Goal: Entertainment & Leisure: Browse casually

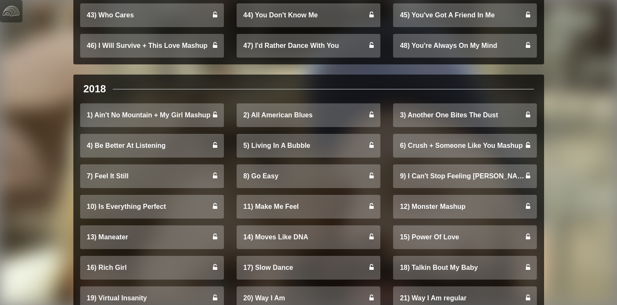
scroll to position [2622, 0]
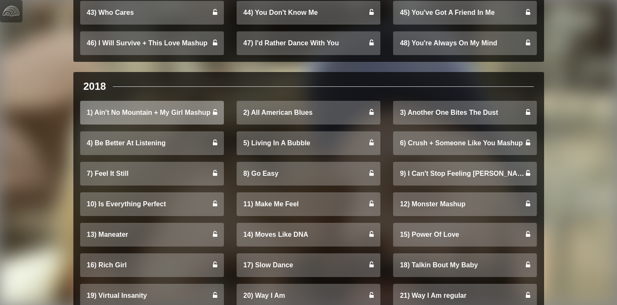
click at [195, 114] on link "1) Ain't No Mountain + My Girl Mashup" at bounding box center [152, 113] width 144 height 24
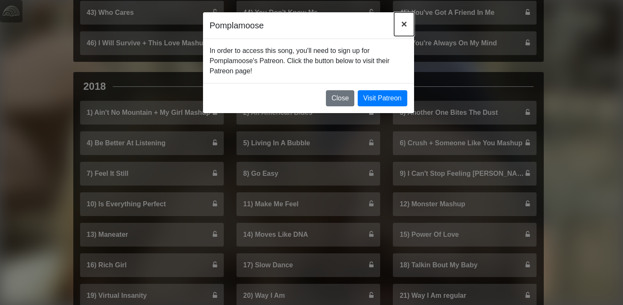
click at [403, 25] on span "×" at bounding box center [404, 23] width 6 height 11
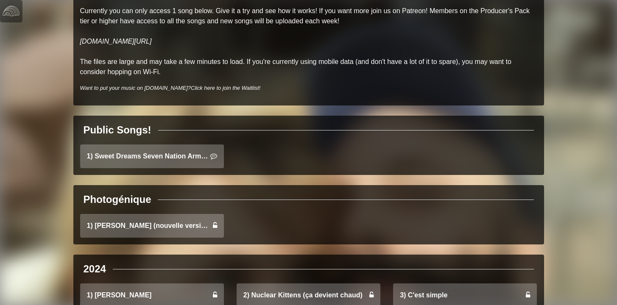
scroll to position [123, 0]
